Goal: Find specific fact: Find specific fact

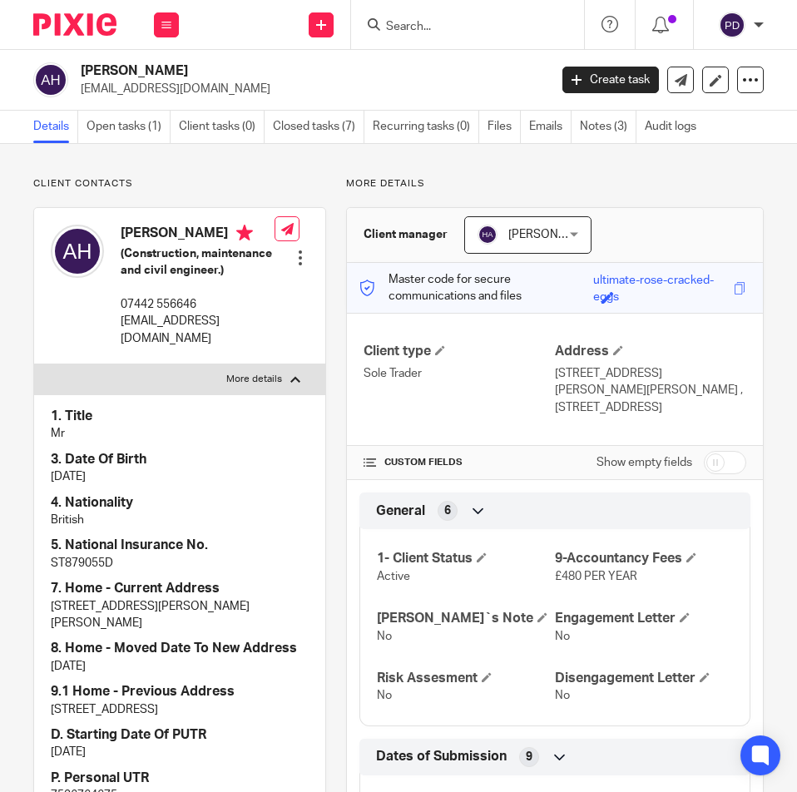
click at [390, 29] on input "Search" at bounding box center [460, 27] width 150 height 15
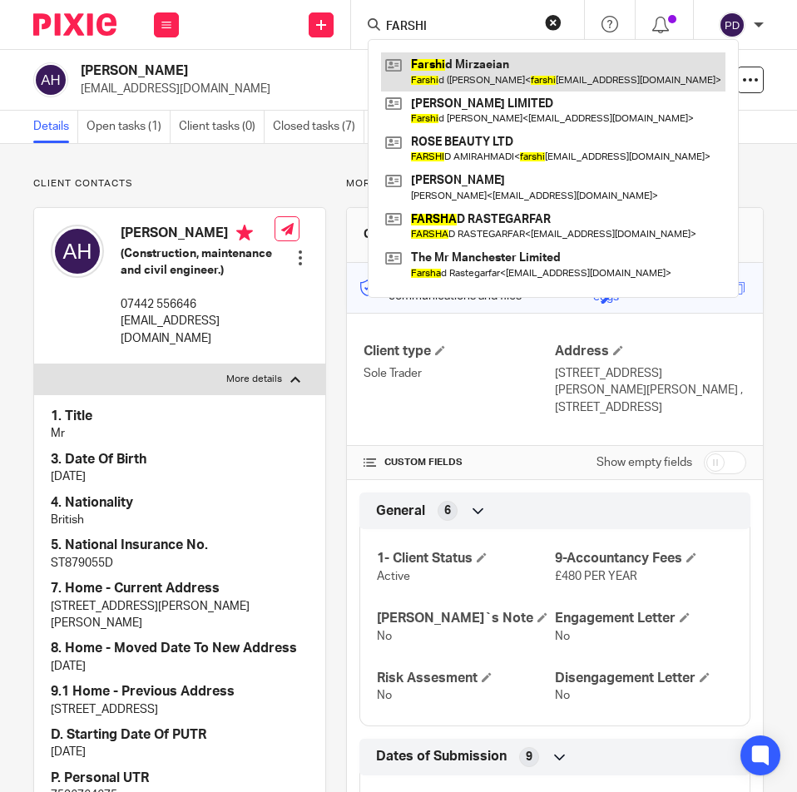
type input "FARSHI"
click at [445, 64] on link at bounding box center [553, 71] width 345 height 38
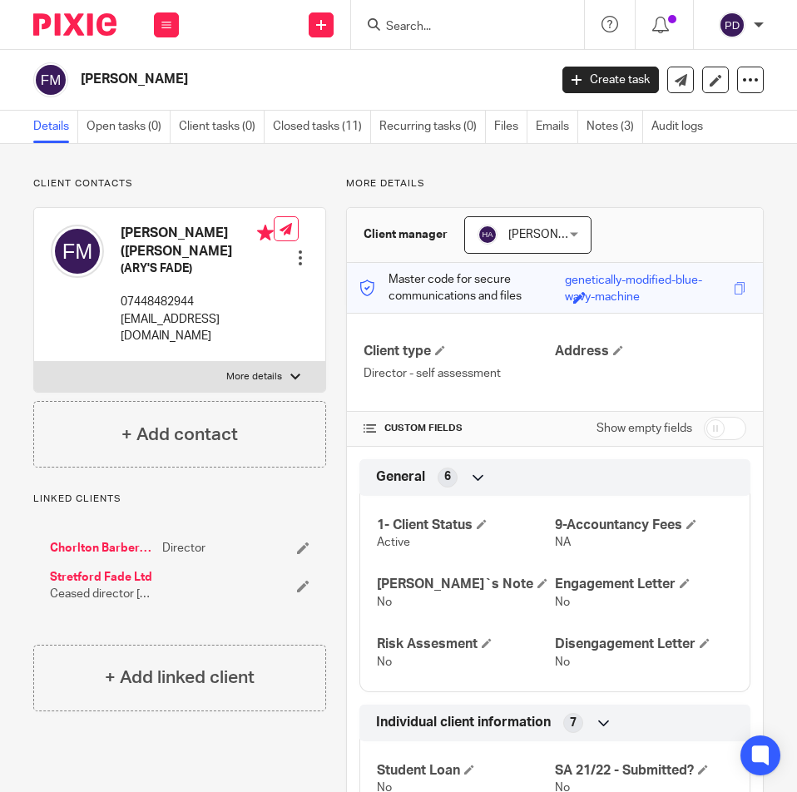
drag, startPoint x: 166, startPoint y: 345, endPoint x: 122, endPoint y: 320, distance: 50.7
click at [122, 320] on p "farshidmirzaeian1990@gmail.com" at bounding box center [197, 328] width 153 height 34
copy p "farshidmirzaeian1990@gmail.com"
